Goal: Information Seeking & Learning: Learn about a topic

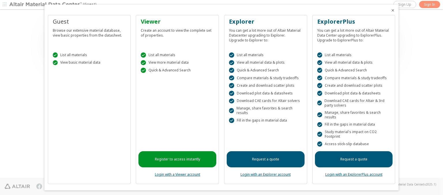
click at [391, 10] on icon "Close" at bounding box center [393, 10] width 5 height 5
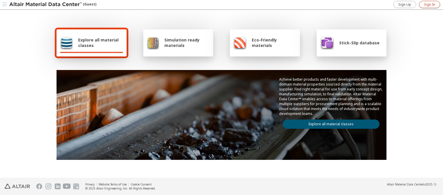
click at [430, 4] on span "Sign In" at bounding box center [429, 4] width 11 height 5
click at [46, 5] on img at bounding box center [46, 5] width 74 height 6
click at [98, 43] on span "Explore all material classes" at bounding box center [100, 42] width 45 height 11
click at [329, 123] on link "Explore all material classes" at bounding box center [331, 124] width 97 height 9
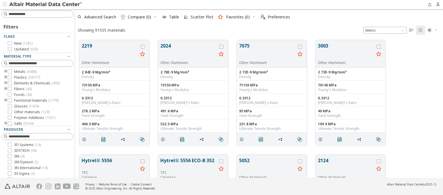
scroll to position [138, 364]
click at [46, 5] on img at bounding box center [46, 5] width 74 height 6
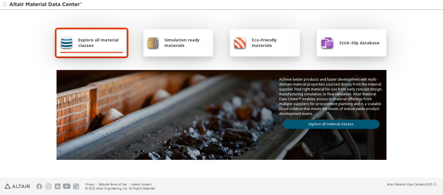
click at [185, 43] on span "Simulation ready materials" at bounding box center [186, 42] width 45 height 11
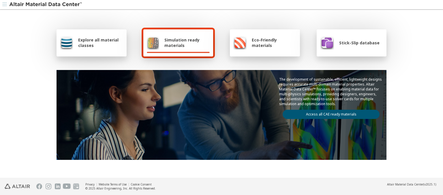
click at [329, 113] on link "Access all CAE ready materials" at bounding box center [331, 114] width 97 height 9
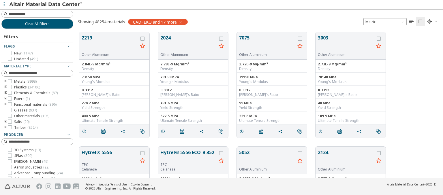
click at [46, 5] on img at bounding box center [46, 5] width 74 height 6
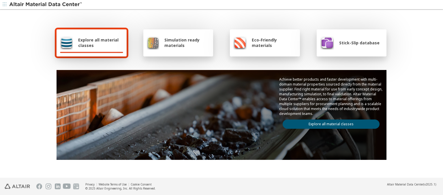
click at [272, 43] on span "Eco-Friendly materials" at bounding box center [274, 42] width 44 height 11
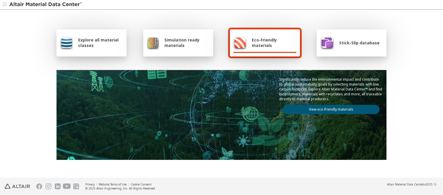
click at [329, 109] on link "View eco-friendly materials" at bounding box center [331, 109] width 97 height 9
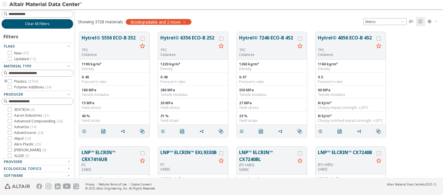
click at [46, 5] on img at bounding box center [46, 5] width 74 height 6
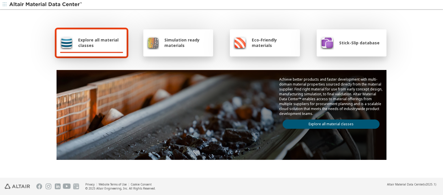
click at [356, 43] on span "Stick-Slip database" at bounding box center [359, 42] width 40 height 5
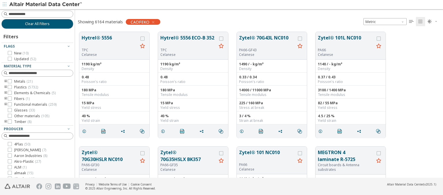
click at [46, 5] on img at bounding box center [46, 5] width 74 height 6
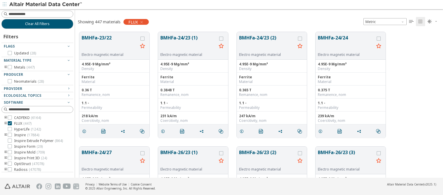
click at [46, 5] on img at bounding box center [46, 5] width 74 height 6
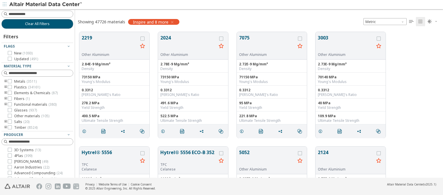
click at [46, 5] on img at bounding box center [46, 5] width 74 height 6
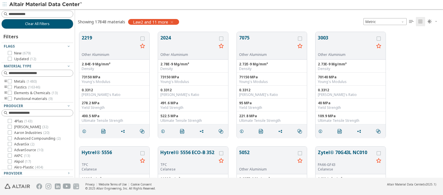
click at [46, 5] on img at bounding box center [46, 5] width 74 height 6
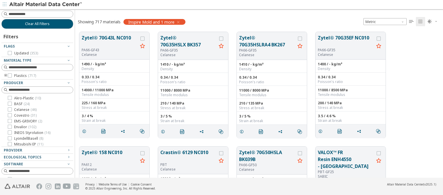
click at [46, 5] on img at bounding box center [46, 5] width 74 height 6
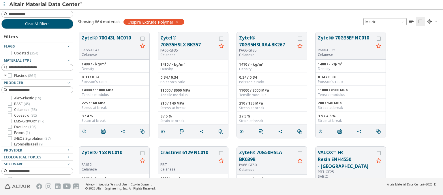
click at [46, 5] on img at bounding box center [46, 5] width 74 height 6
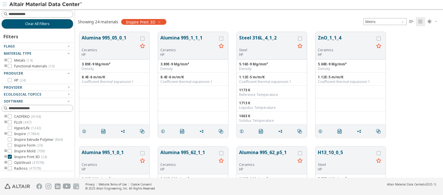
click at [46, 5] on img at bounding box center [46, 5] width 74 height 6
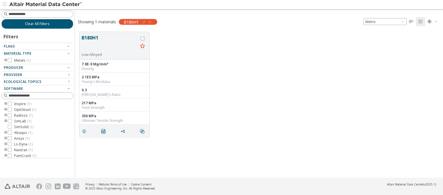
click at [46, 5] on img at bounding box center [46, 5] width 74 height 6
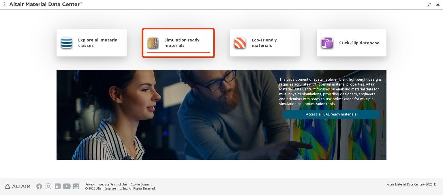
click at [46, 5] on img at bounding box center [46, 5] width 74 height 6
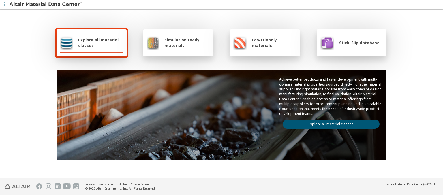
click at [98, 43] on span "Explore all material classes" at bounding box center [100, 42] width 45 height 11
click at [329, 123] on link "Explore all material classes" at bounding box center [331, 124] width 97 height 9
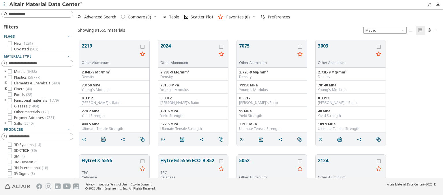
scroll to position [5, 5]
click at [46, 5] on img at bounding box center [46, 5] width 74 height 6
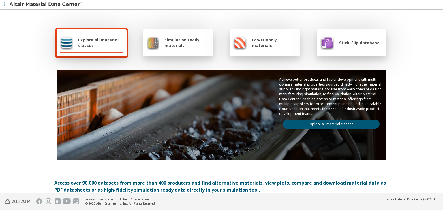
click at [98, 43] on span "Explore all material classes" at bounding box center [100, 42] width 45 height 11
click at [329, 123] on link "Explore all material classes" at bounding box center [331, 124] width 97 height 9
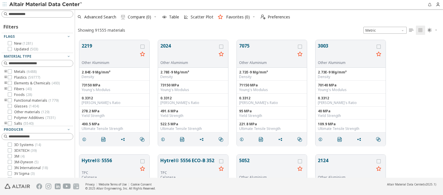
scroll to position [5, 5]
click at [46, 5] on img at bounding box center [46, 5] width 74 height 6
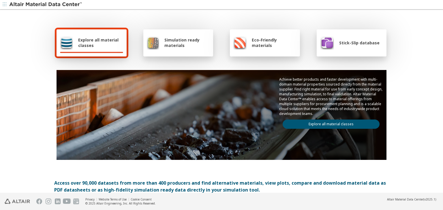
click at [98, 43] on span "Explore all material classes" at bounding box center [100, 42] width 45 height 11
click at [329, 123] on link "Explore all material classes" at bounding box center [331, 124] width 97 height 9
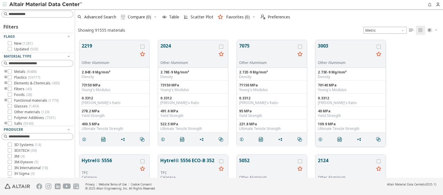
scroll to position [5, 5]
click at [46, 5] on img at bounding box center [46, 5] width 74 height 6
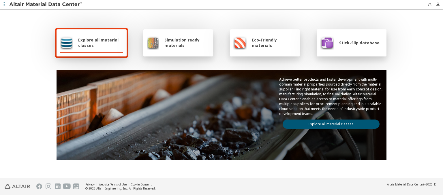
click at [98, 43] on span "Explore all material classes" at bounding box center [100, 42] width 45 height 11
click at [329, 123] on link "Explore all material classes" at bounding box center [331, 124] width 97 height 9
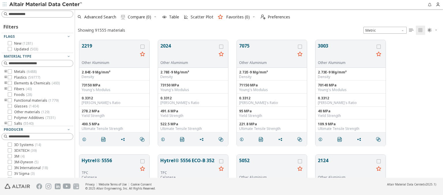
scroll to position [138, 364]
click at [252, 17] on icon "button" at bounding box center [253, 16] width 3 height 3
click at [38, 14] on input at bounding box center [41, 14] width 64 height 6
click at [143, 54] on icon "grid" at bounding box center [142, 53] width 7 height 7
click at [46, 5] on img at bounding box center [46, 5] width 74 height 6
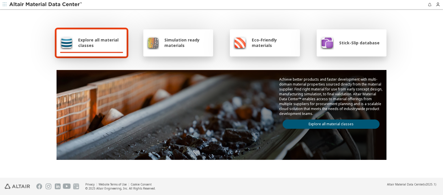
click at [98, 43] on span "Explore all material classes" at bounding box center [100, 42] width 45 height 11
click at [329, 123] on link "Explore all material classes" at bounding box center [331, 124] width 97 height 9
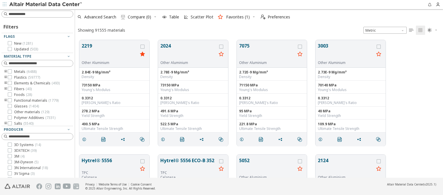
scroll to position [138, 364]
